Goal: Navigation & Orientation: Understand site structure

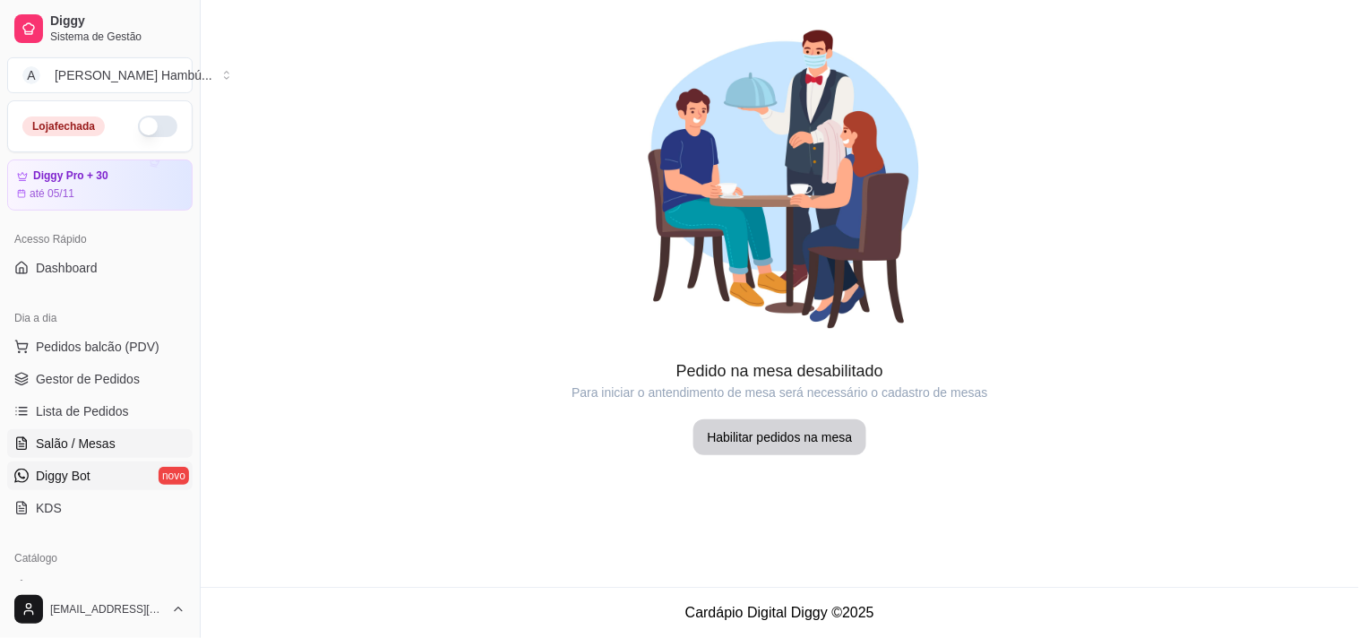
click at [97, 469] on link "Diggy Bot novo" at bounding box center [99, 475] width 185 height 29
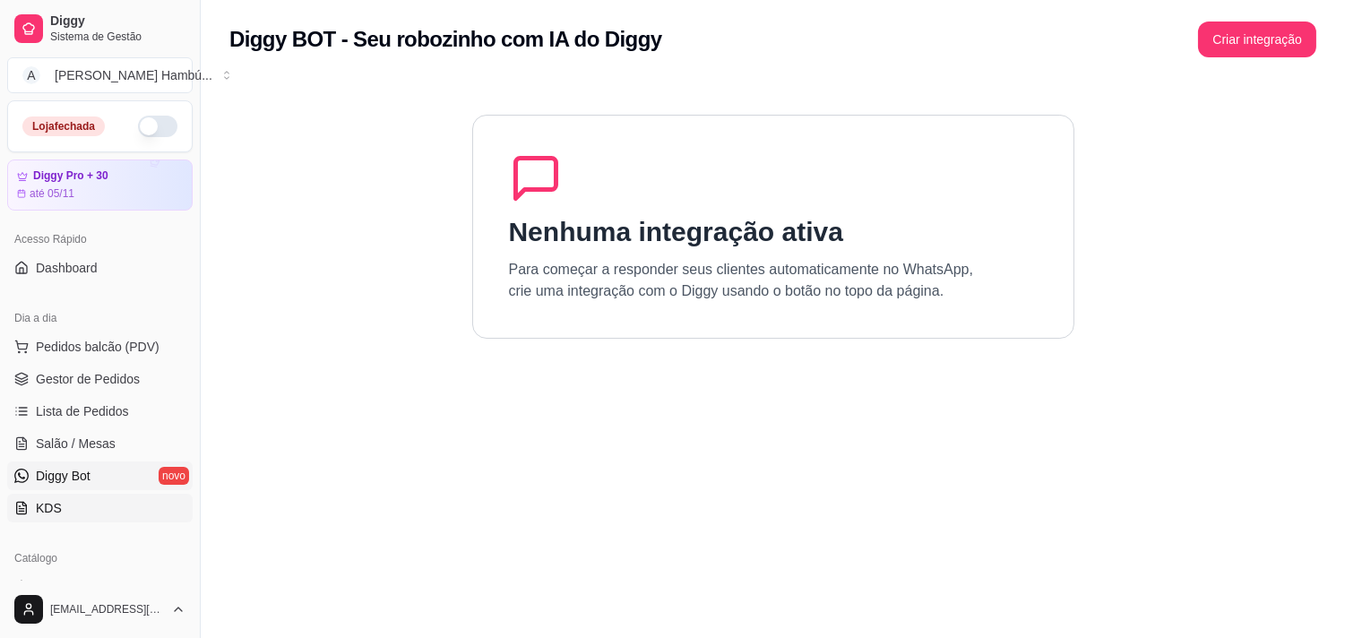
click at [83, 499] on link "KDS" at bounding box center [99, 508] width 185 height 29
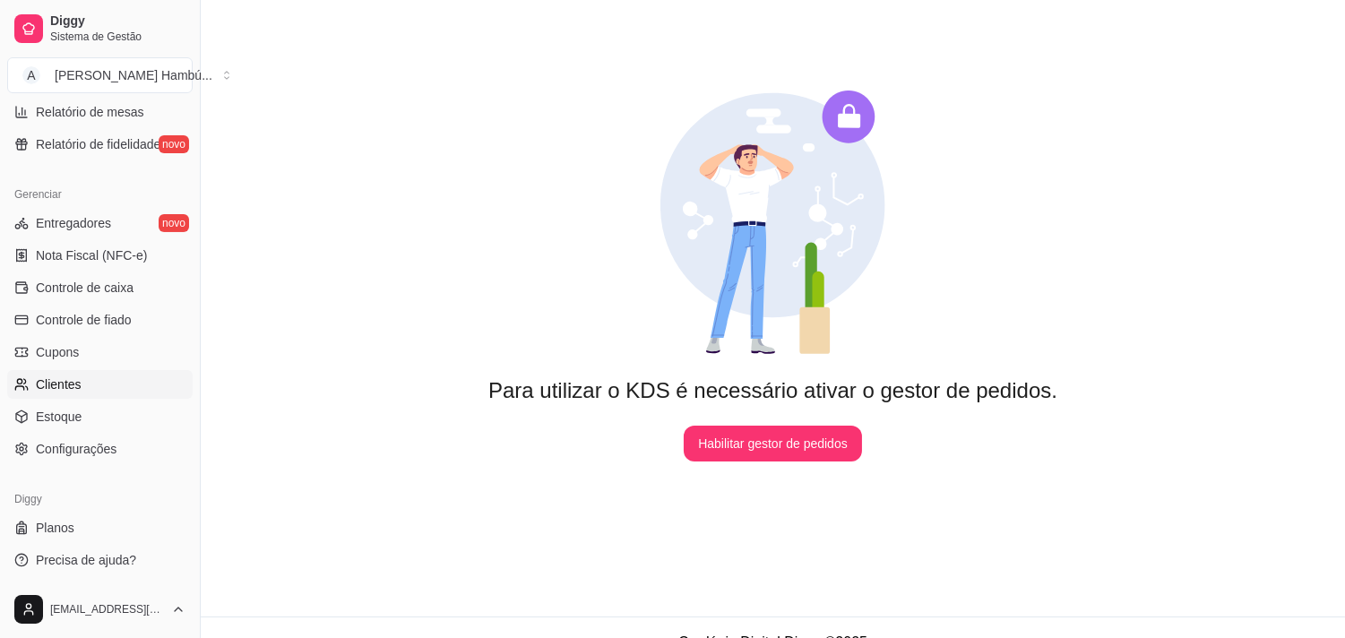
scroll to position [83, 0]
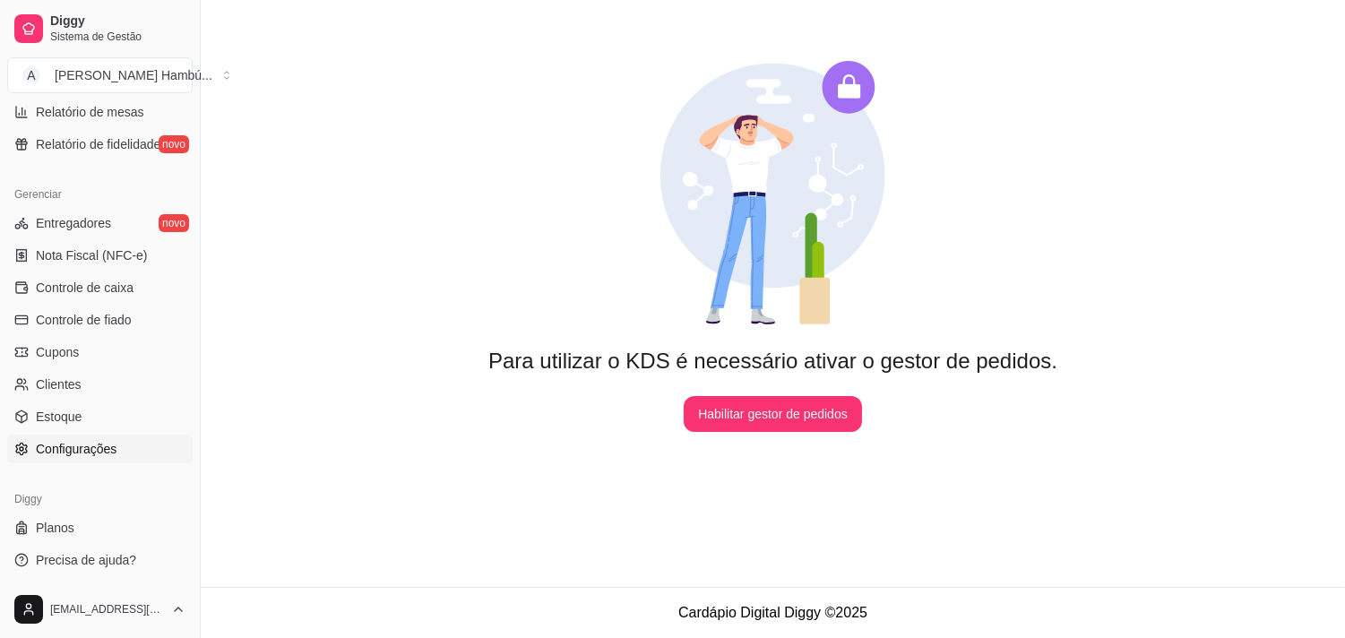
click at [99, 440] on span "Configurações" at bounding box center [76, 449] width 81 height 18
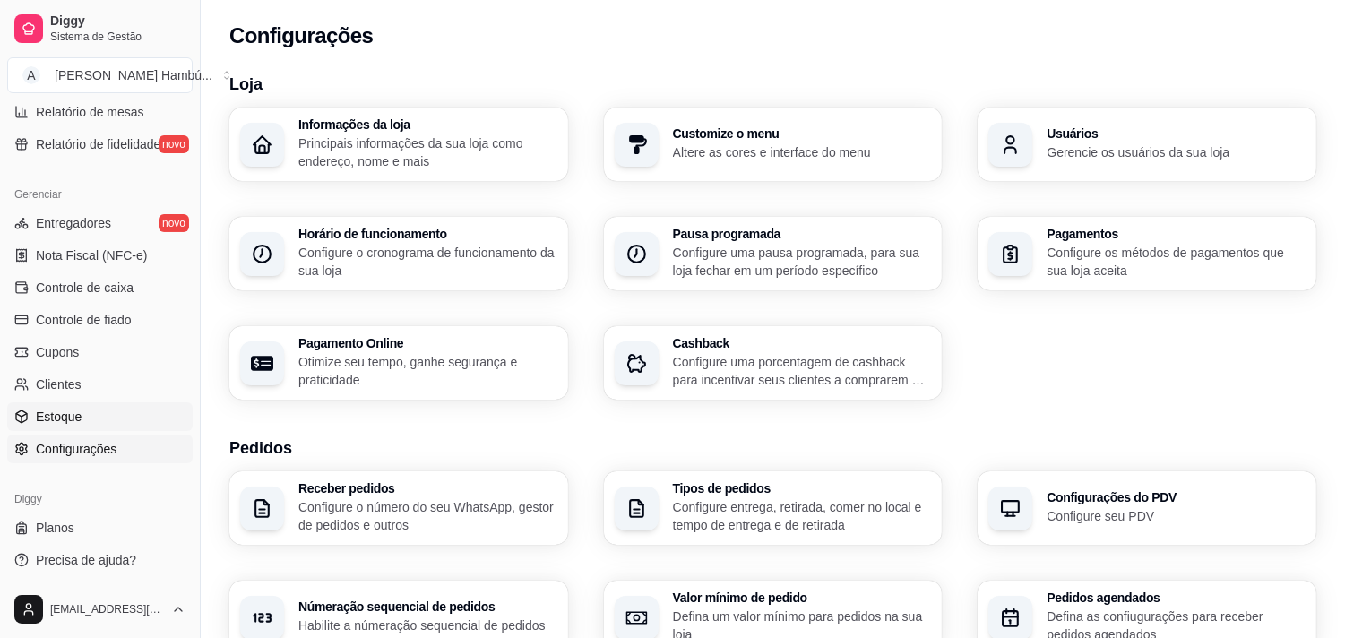
click at [132, 410] on link "Estoque" at bounding box center [99, 416] width 185 height 29
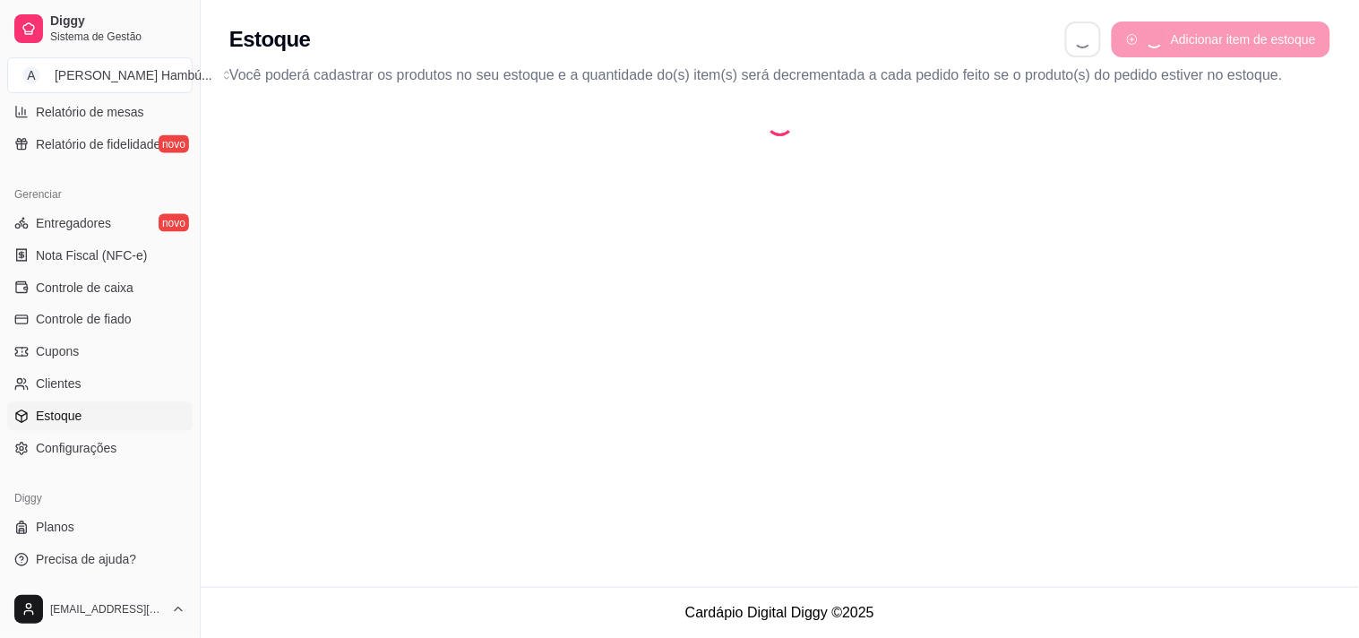
select select "QUANTITY_ORDER"
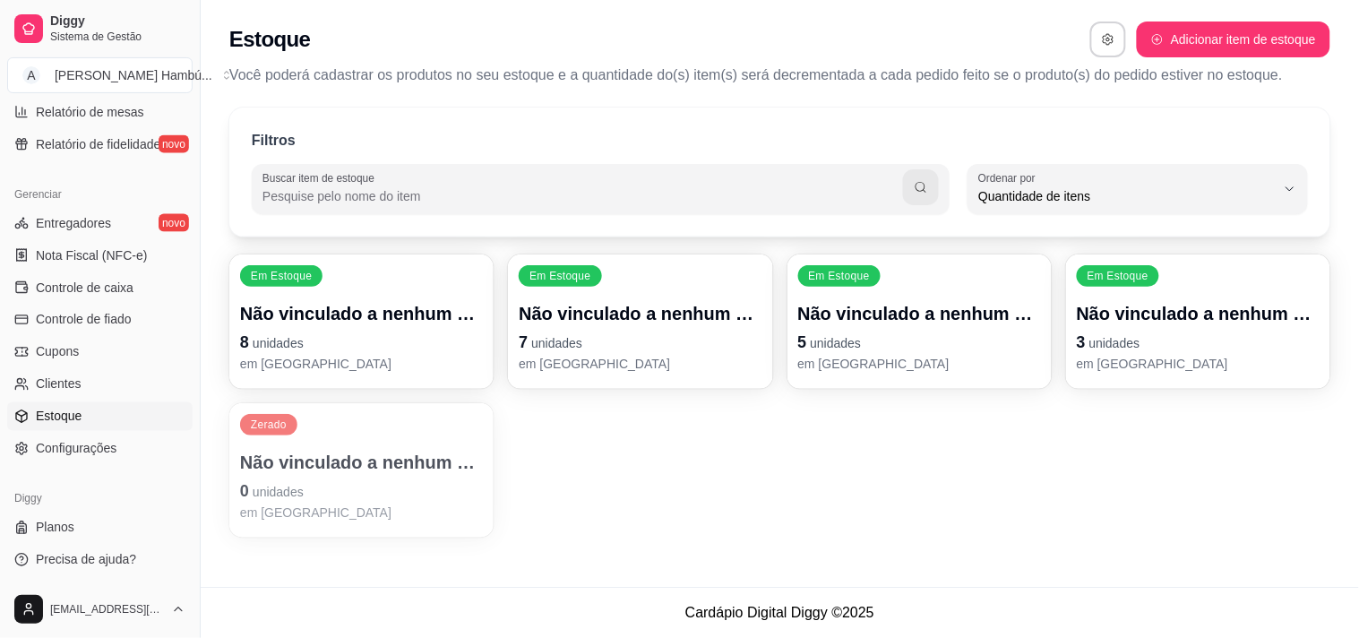
scroll to position [16, 0]
click at [125, 380] on link "Clientes" at bounding box center [99, 384] width 185 height 29
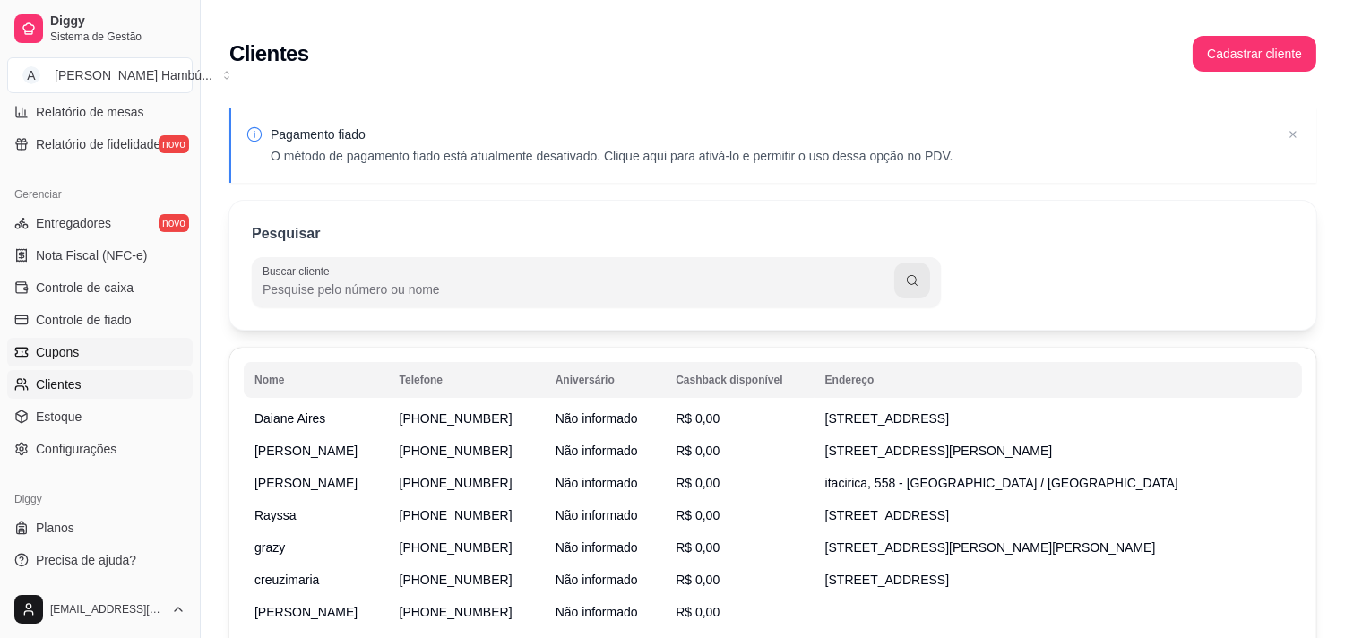
click at [95, 350] on link "Cupons" at bounding box center [99, 352] width 185 height 29
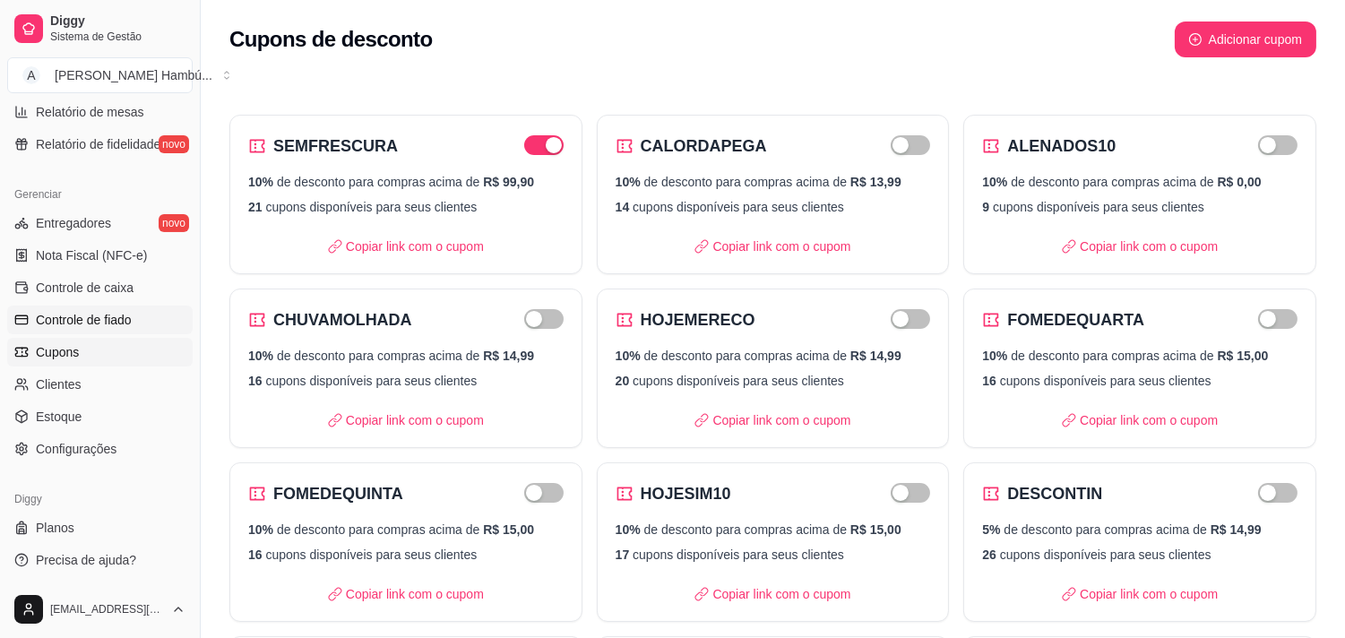
click at [76, 320] on span "Controle de fiado" at bounding box center [84, 320] width 96 height 18
